Goal: Task Accomplishment & Management: Use online tool/utility

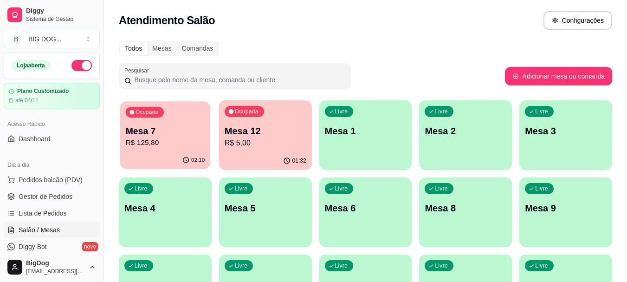
click at [195, 128] on p "Mesa 7" at bounding box center [165, 131] width 79 height 13
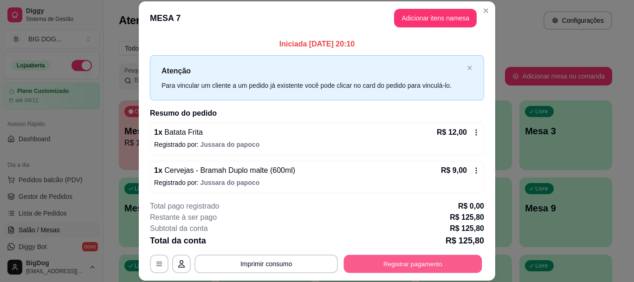
click at [402, 258] on button "Registrar pagamento" at bounding box center [413, 264] width 138 height 18
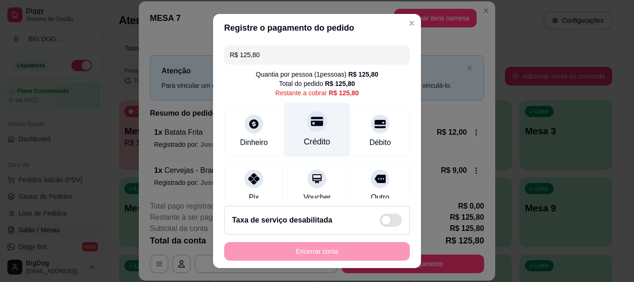
click at [307, 129] on div at bounding box center [317, 121] width 20 height 20
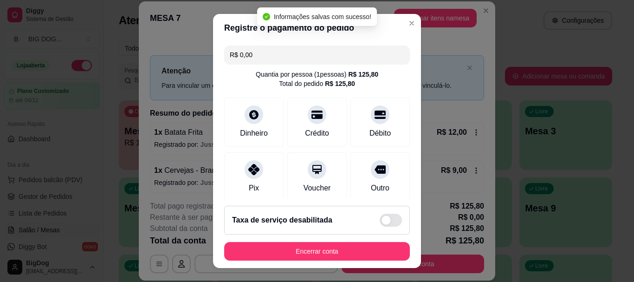
type input "R$ 0,00"
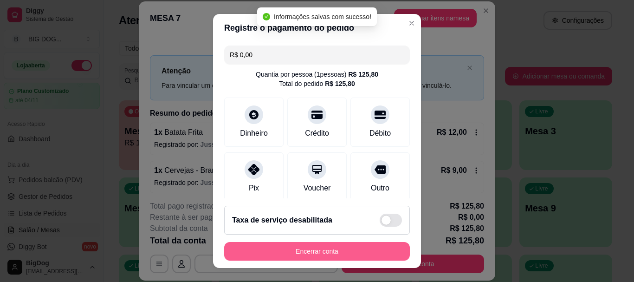
click at [312, 246] on button "Encerrar conta" at bounding box center [317, 251] width 186 height 19
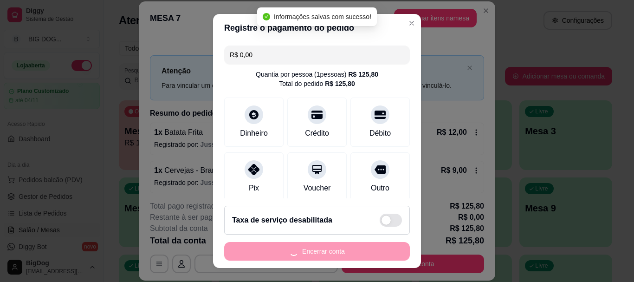
click at [312, 246] on div "Encerrar conta" at bounding box center [317, 251] width 186 height 19
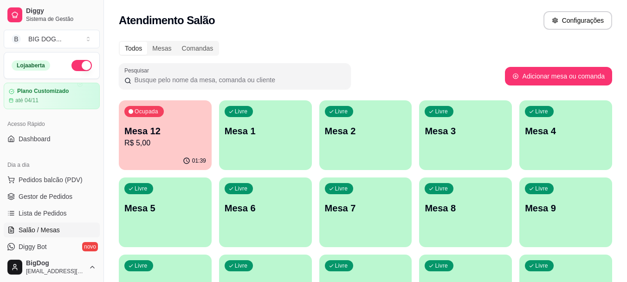
click at [182, 138] on p "R$ 5,00" at bounding box center [165, 142] width 82 height 11
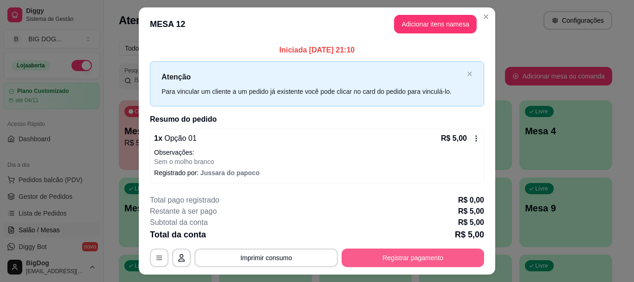
click at [402, 264] on button "Registrar pagamento" at bounding box center [412, 257] width 142 height 19
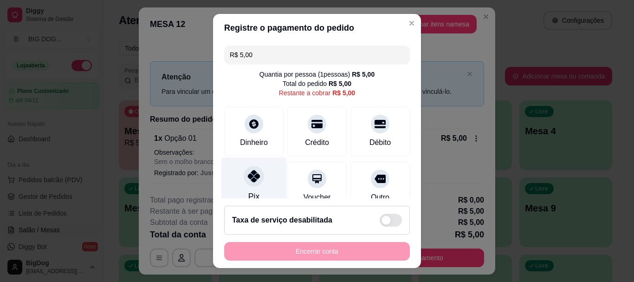
click at [248, 181] on icon at bounding box center [254, 176] width 12 height 12
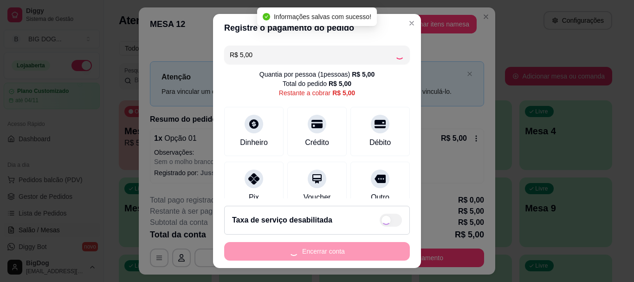
type input "R$ 0,00"
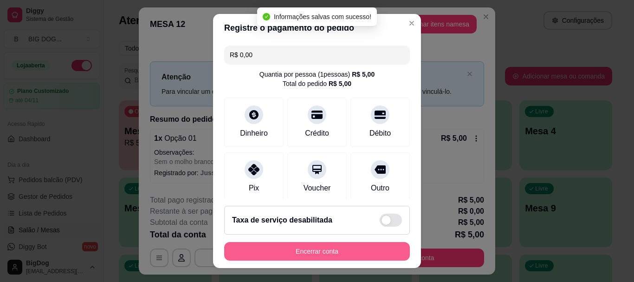
click at [299, 248] on button "Encerrar conta" at bounding box center [317, 251] width 186 height 19
